Goal: Task Accomplishment & Management: Use online tool/utility

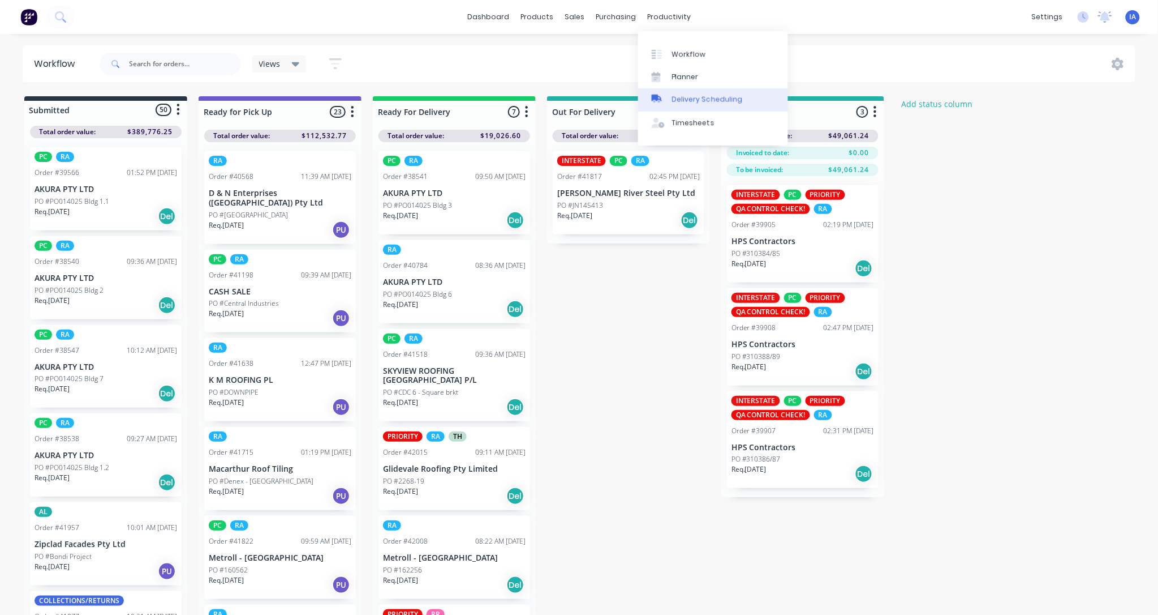
click at [699, 97] on div "Delivery Scheduling" at bounding box center [707, 100] width 71 height 10
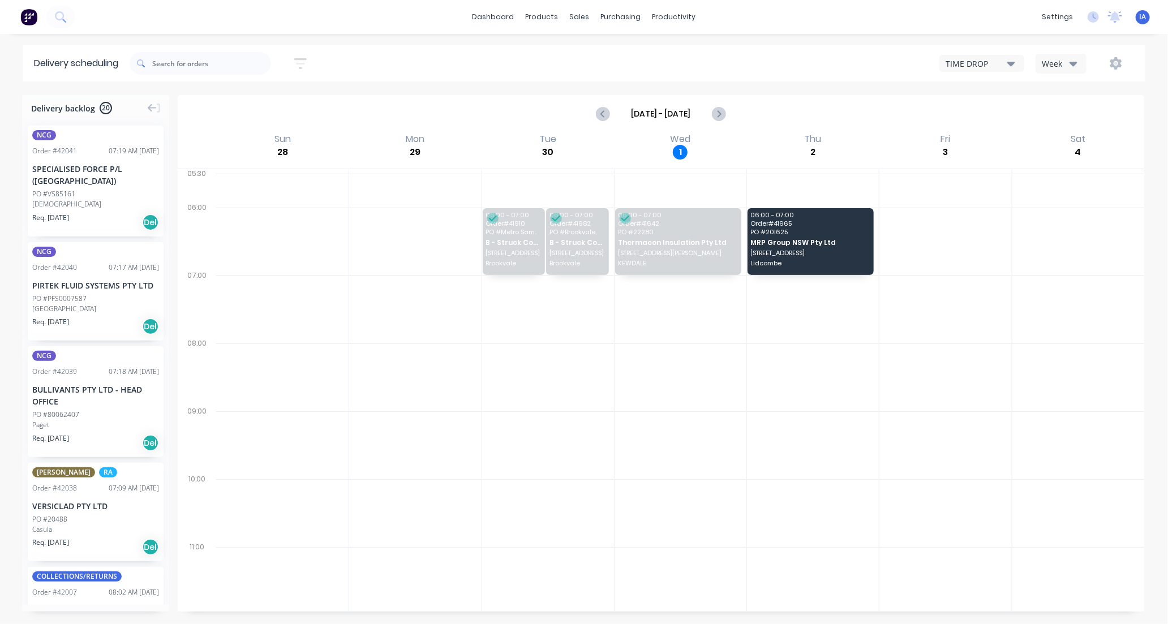
click at [1008, 62] on icon "button" at bounding box center [1011, 64] width 8 height 5
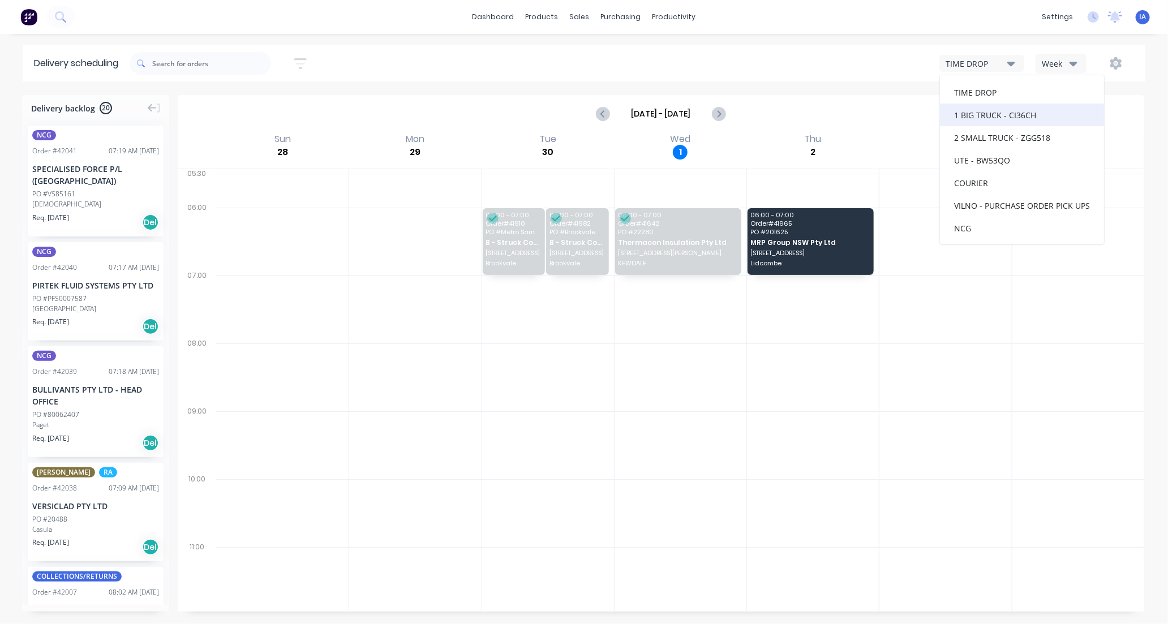
click at [997, 108] on div "1 BIG TRUCK - CI36CH" at bounding box center [1022, 115] width 164 height 23
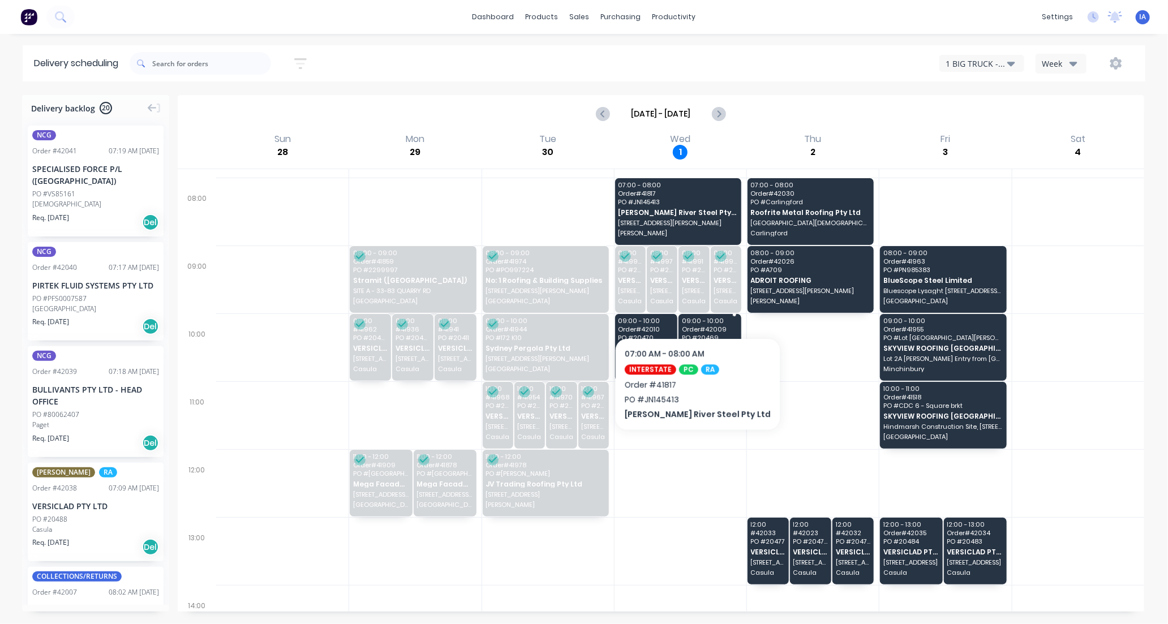
scroll to position [188, 0]
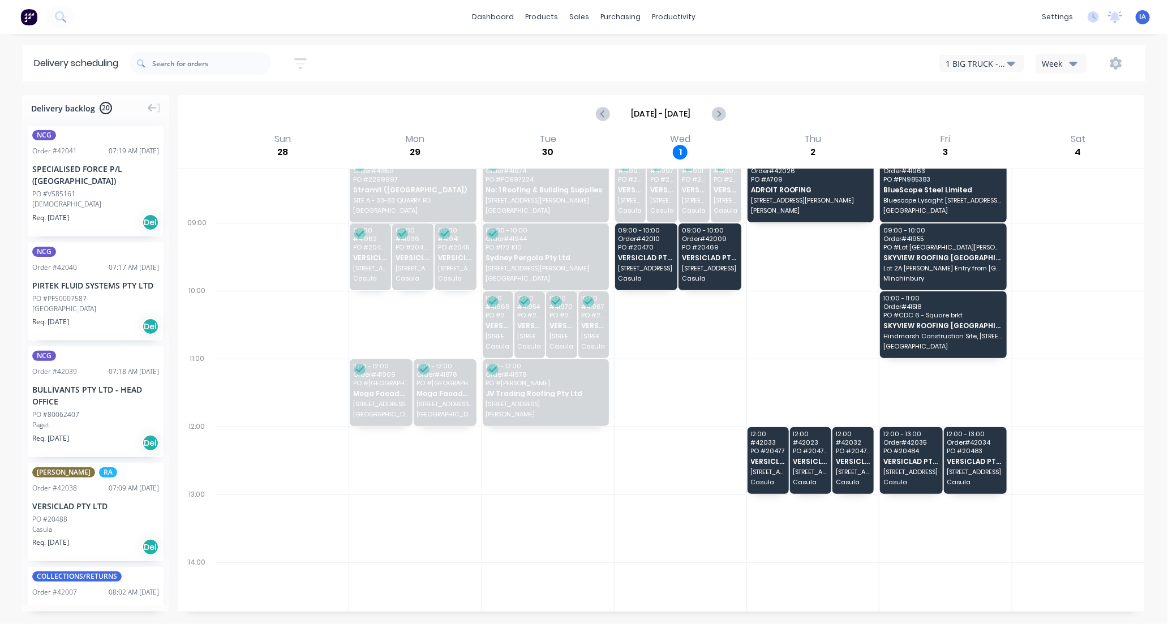
click at [1010, 64] on icon "button" at bounding box center [1011, 64] width 8 height 5
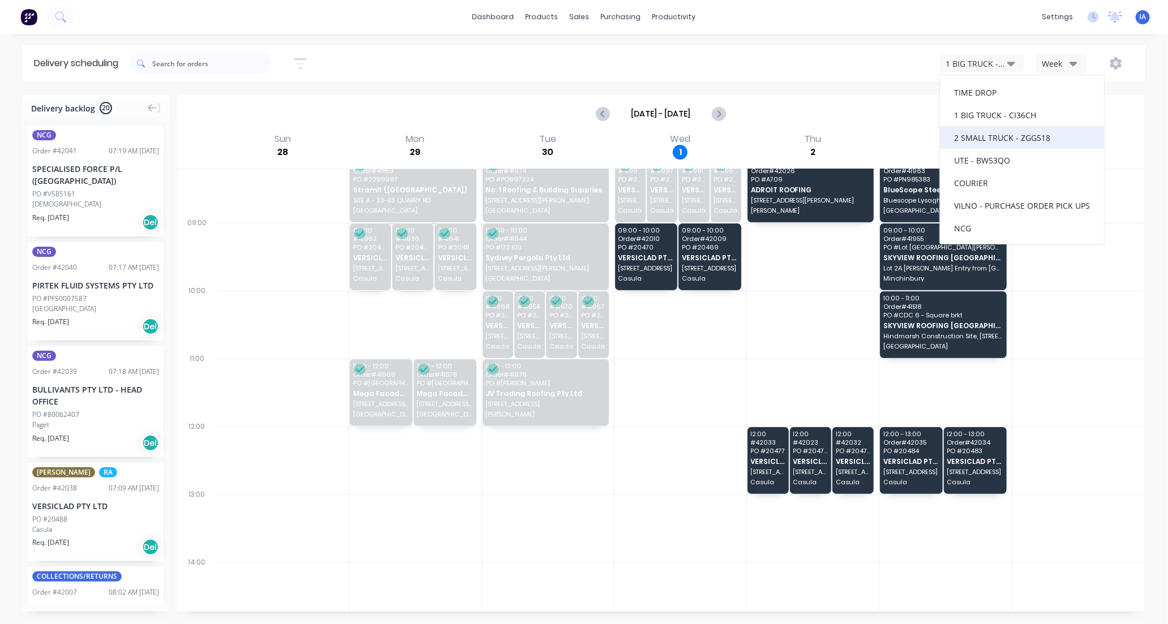
click at [1003, 143] on div "2 SMALL TRUCK - ZGG518" at bounding box center [1022, 137] width 164 height 23
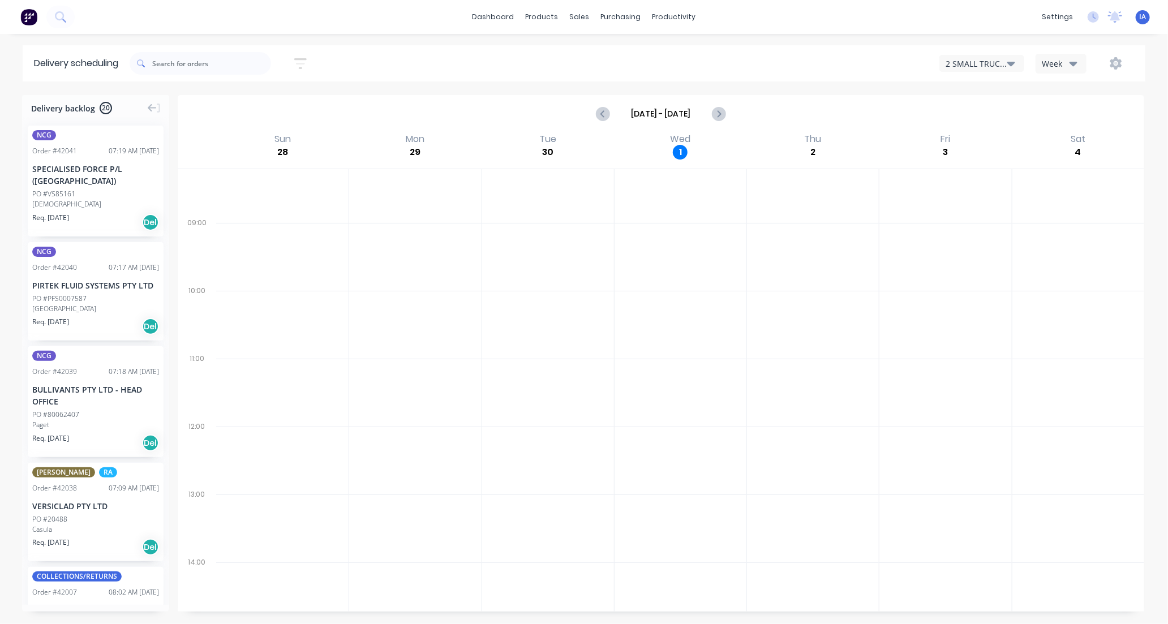
click at [1013, 63] on icon "button" at bounding box center [1011, 64] width 8 height 5
click at [1003, 157] on div "UTE - BW53QO" at bounding box center [1022, 160] width 164 height 23
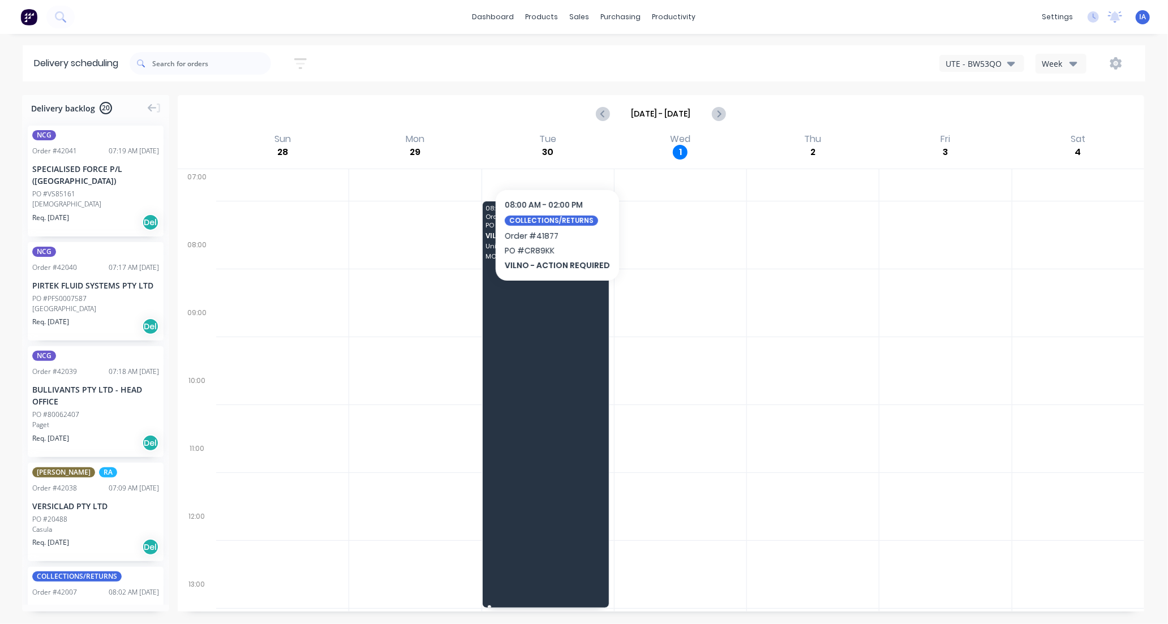
scroll to position [63, 0]
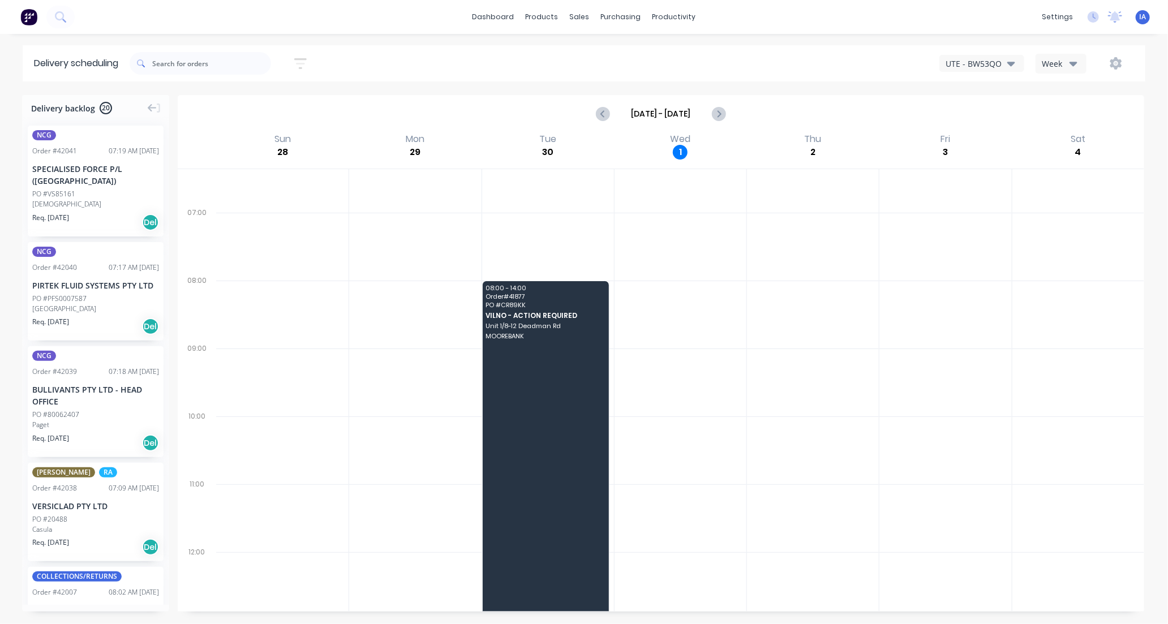
click at [1008, 63] on icon "button" at bounding box center [1011, 64] width 8 height 5
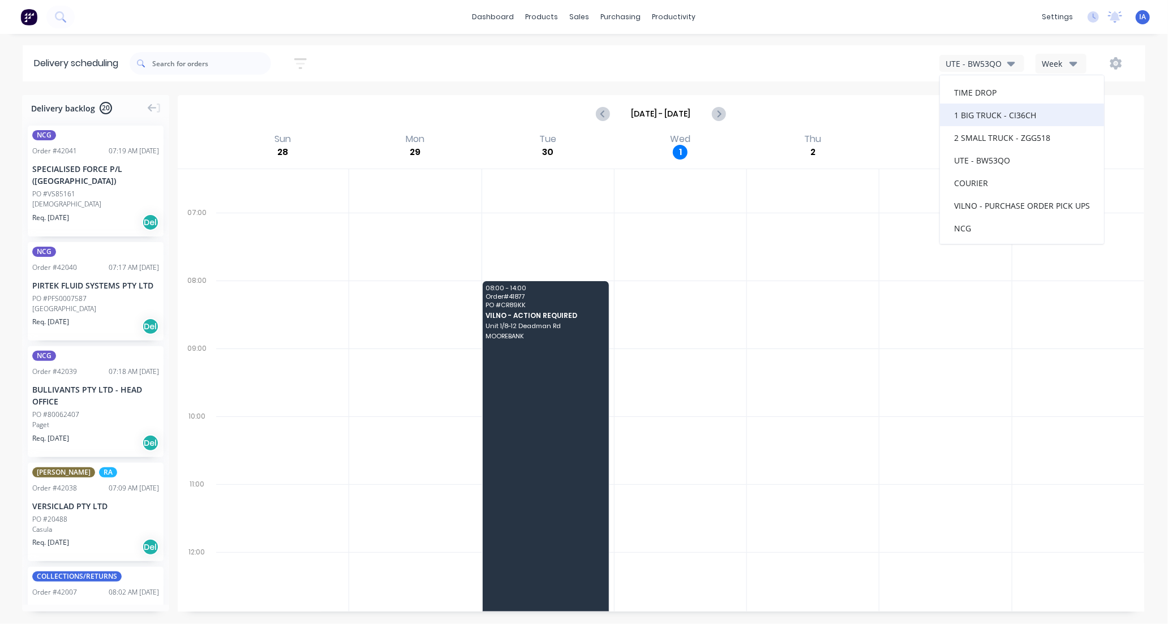
click at [999, 117] on div "1 BIG TRUCK - CI36CH" at bounding box center [1022, 115] width 164 height 23
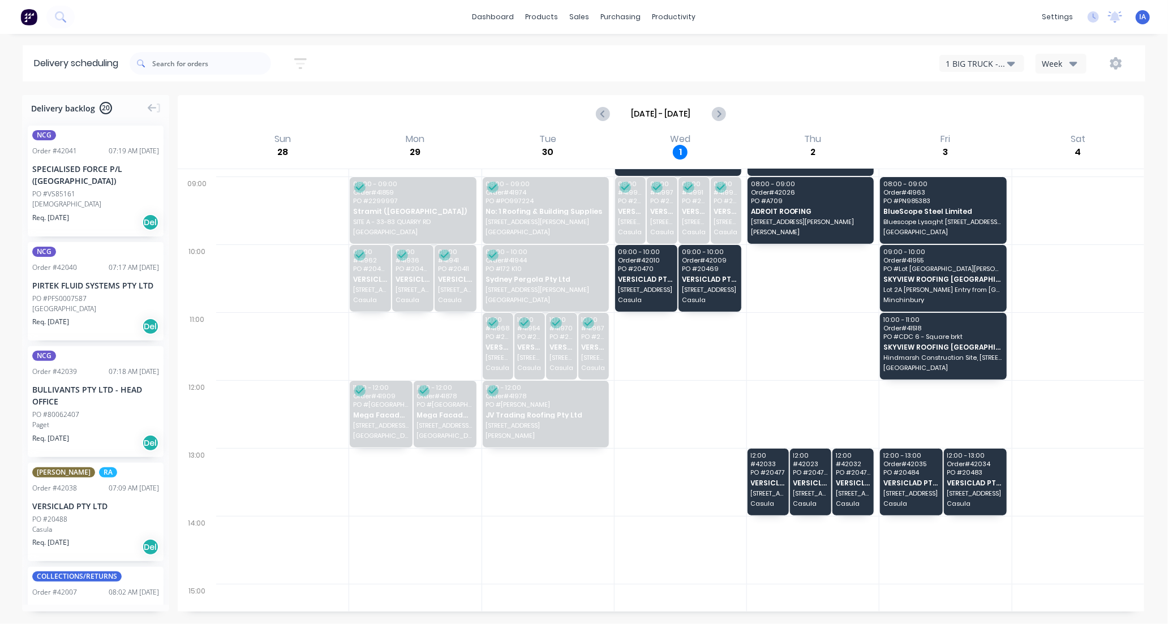
scroll to position [164, 0]
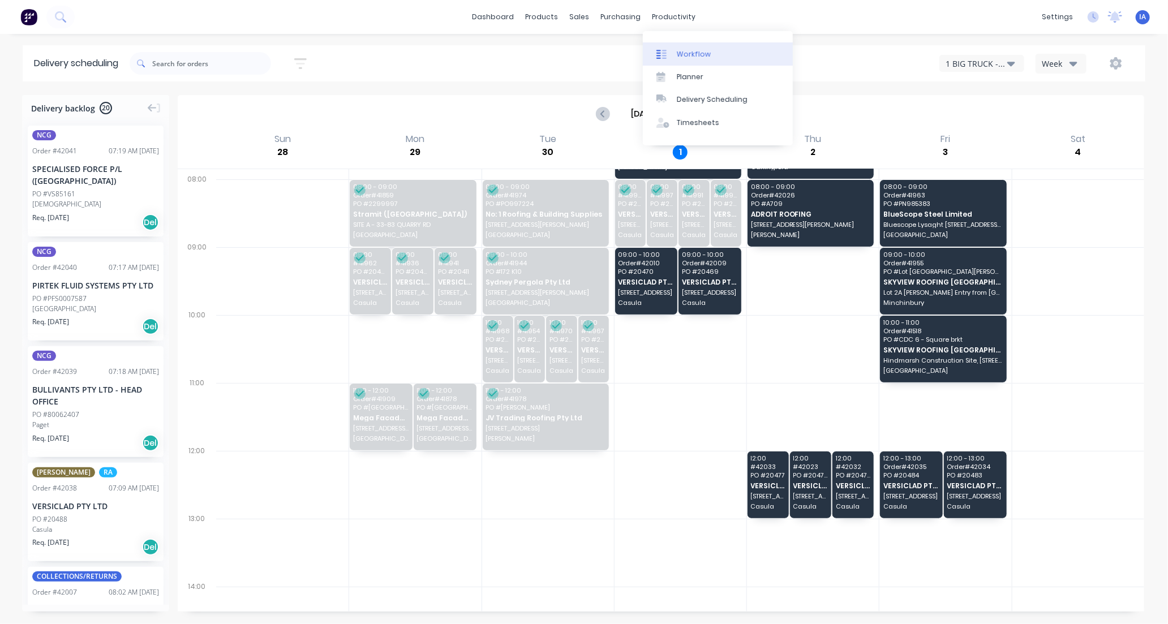
click at [719, 51] on link "Workflow" at bounding box center [718, 53] width 150 height 23
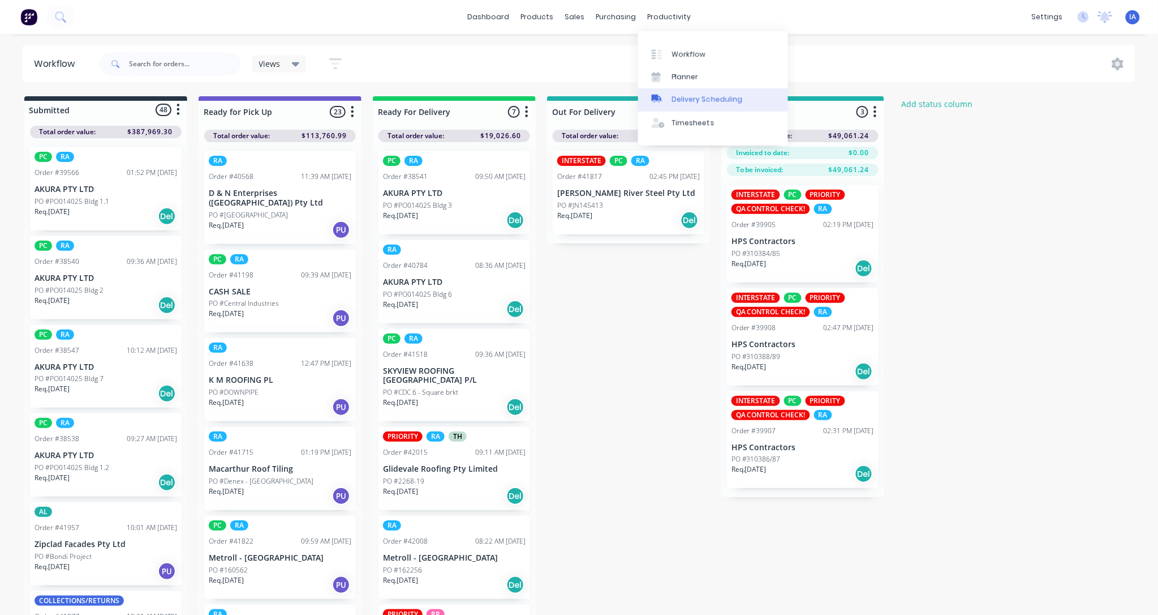
click at [706, 104] on div "Delivery Scheduling" at bounding box center [707, 100] width 71 height 10
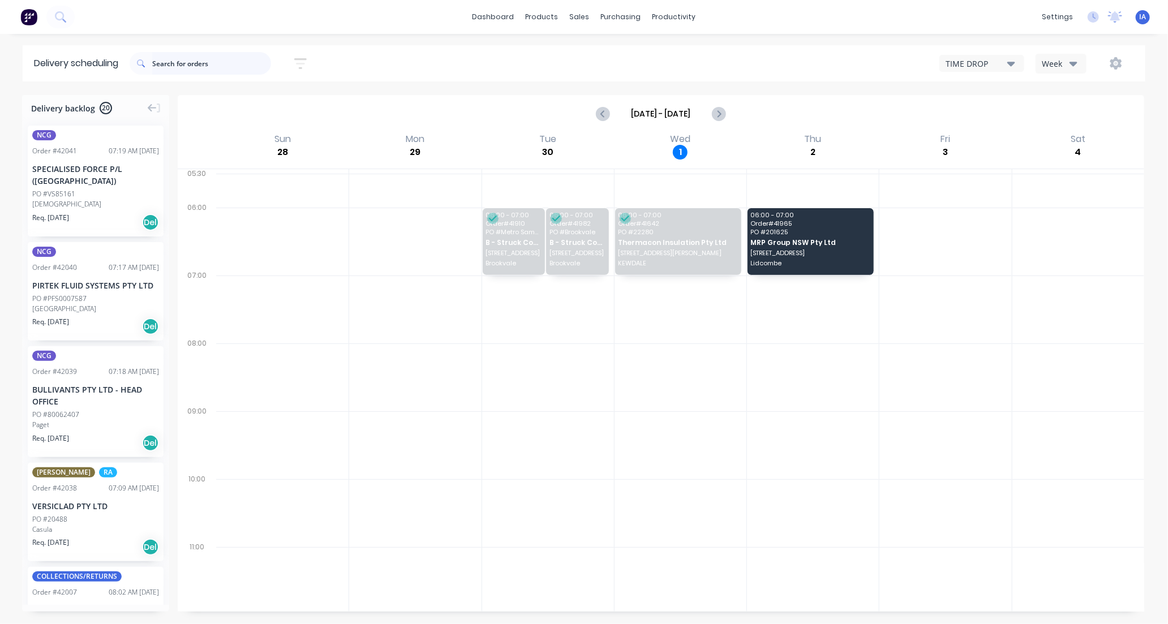
click at [187, 60] on input "text" at bounding box center [211, 63] width 119 height 23
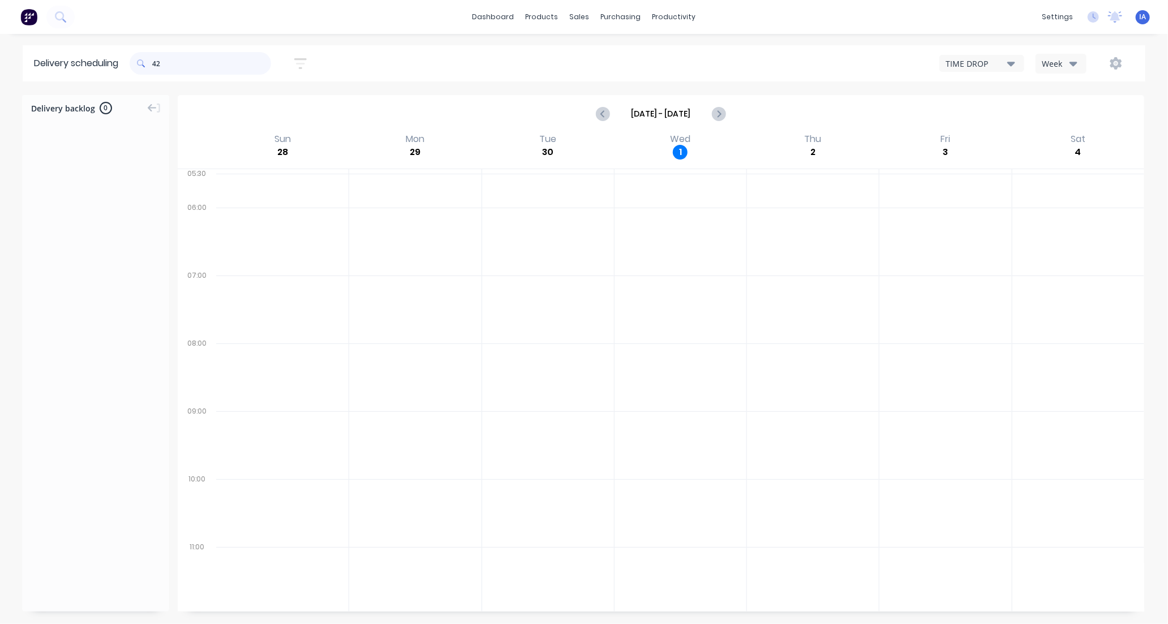
type input "4"
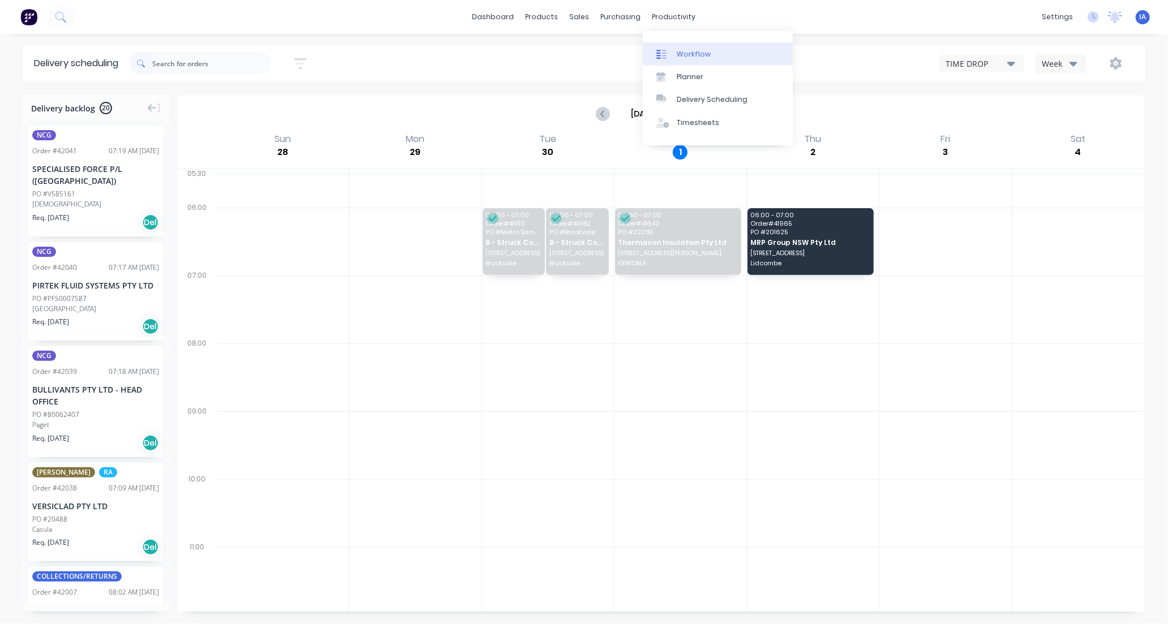
click at [693, 55] on div "Workflow" at bounding box center [694, 54] width 34 height 10
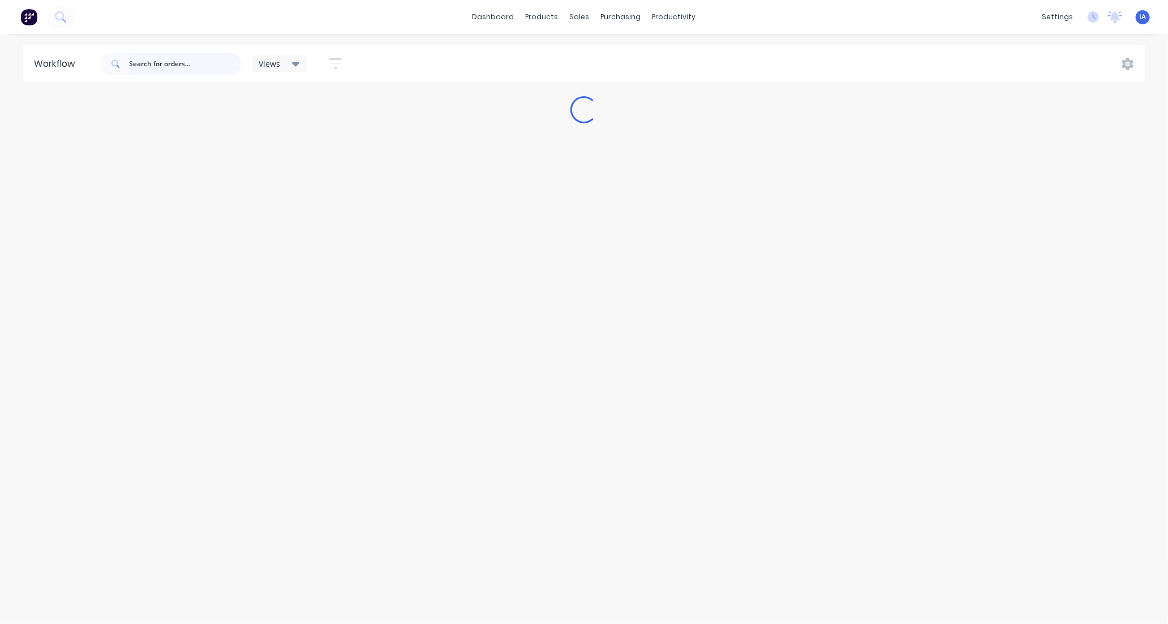
click at [149, 59] on input "text" at bounding box center [185, 64] width 112 height 23
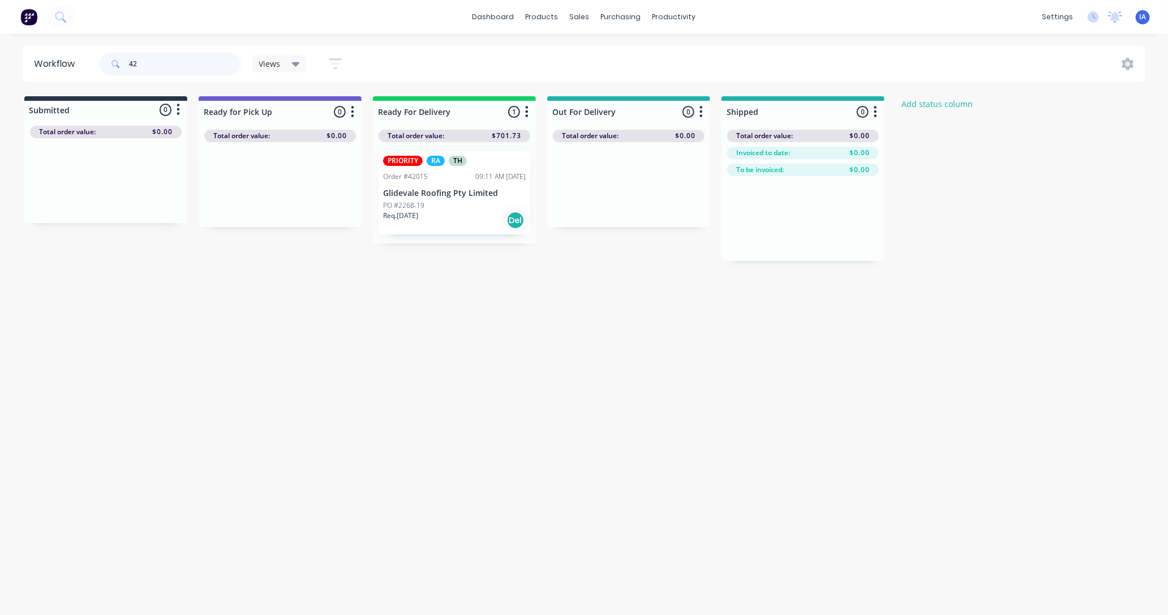
type input "4"
